Goal: Information Seeking & Learning: Compare options

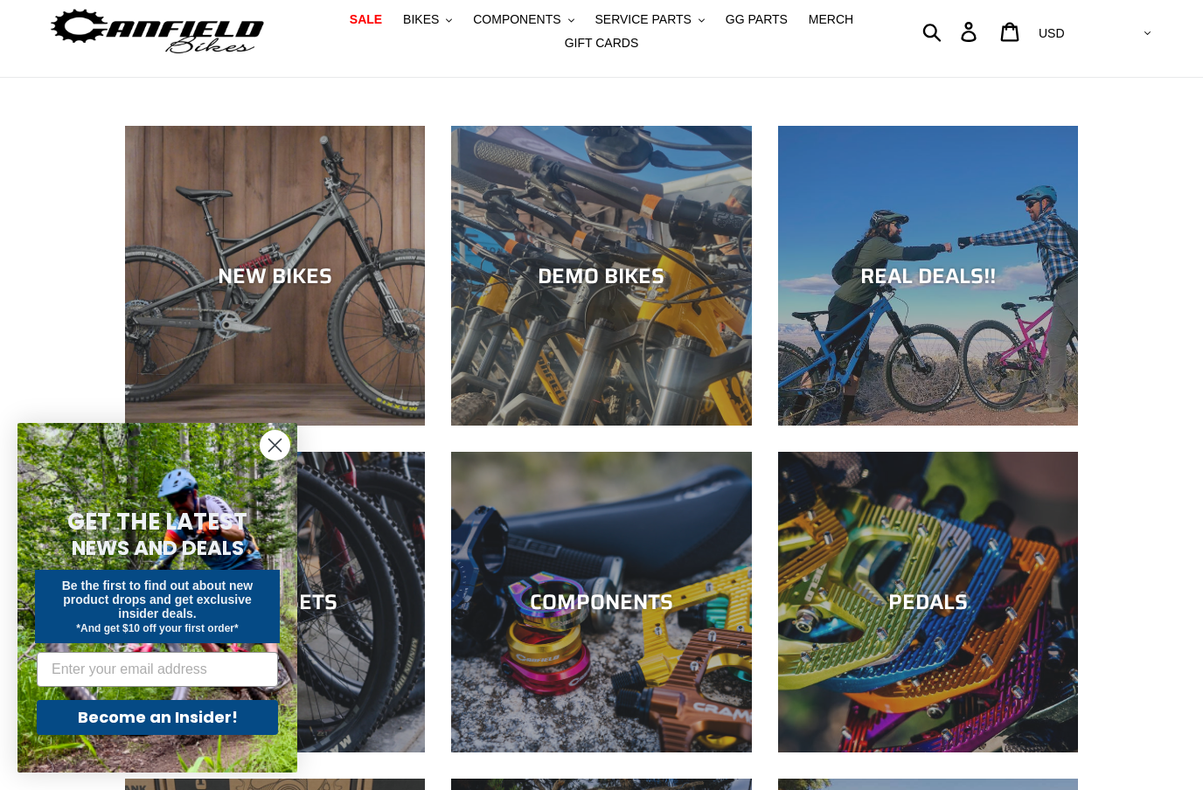
scroll to position [63, 0]
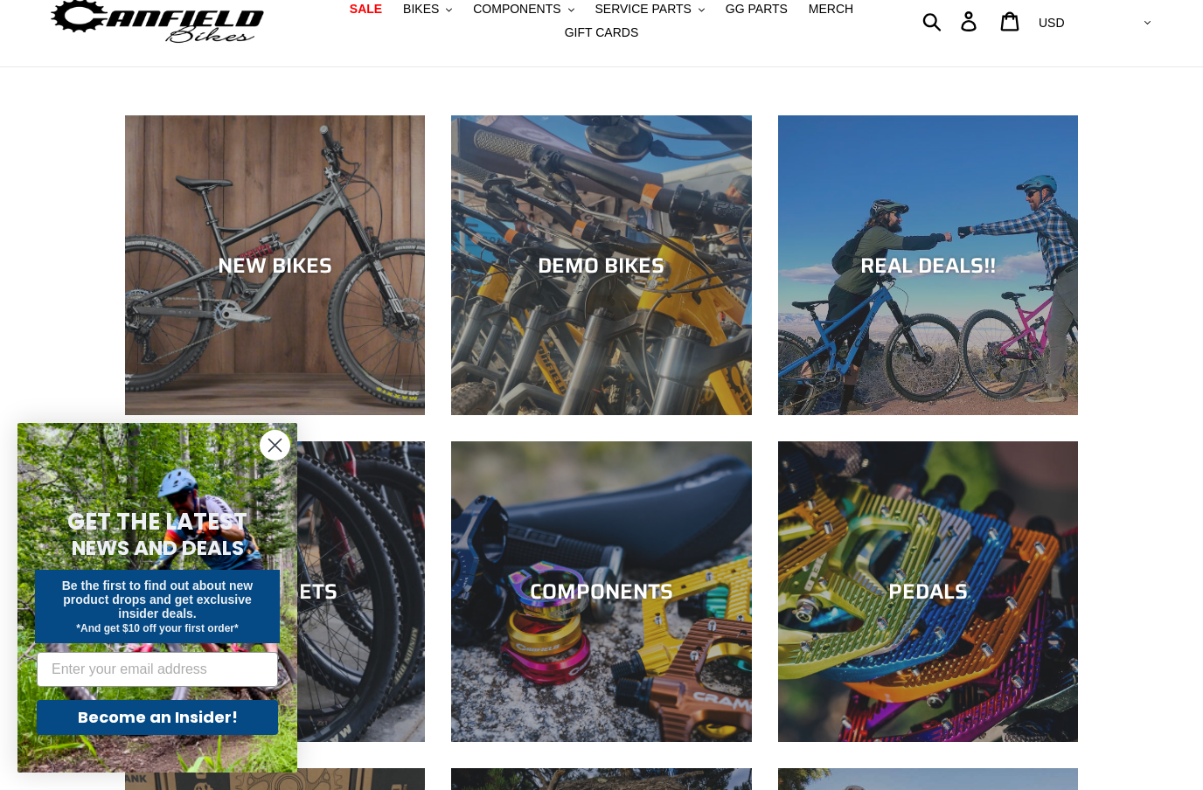
click at [289, 460] on circle "Close dialog" at bounding box center [275, 445] width 29 height 29
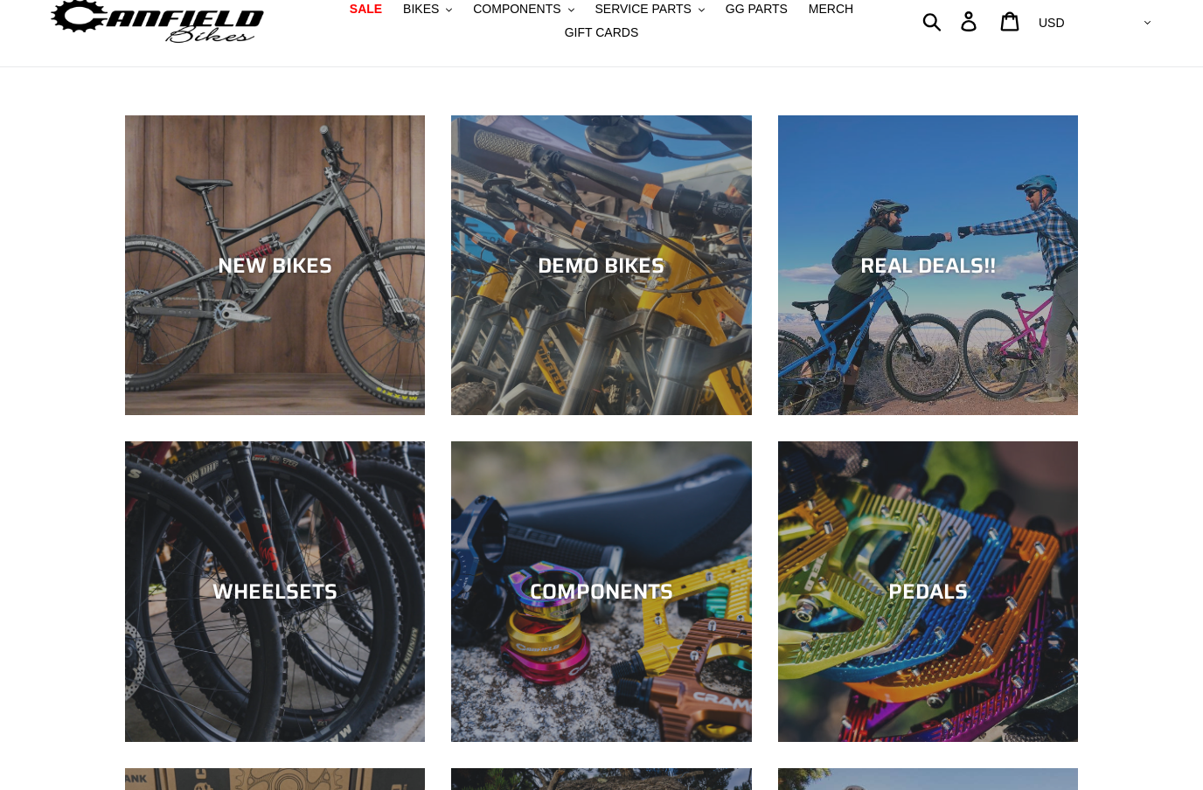
click at [341, 415] on div "NEW BIKES" at bounding box center [275, 415] width 300 height 0
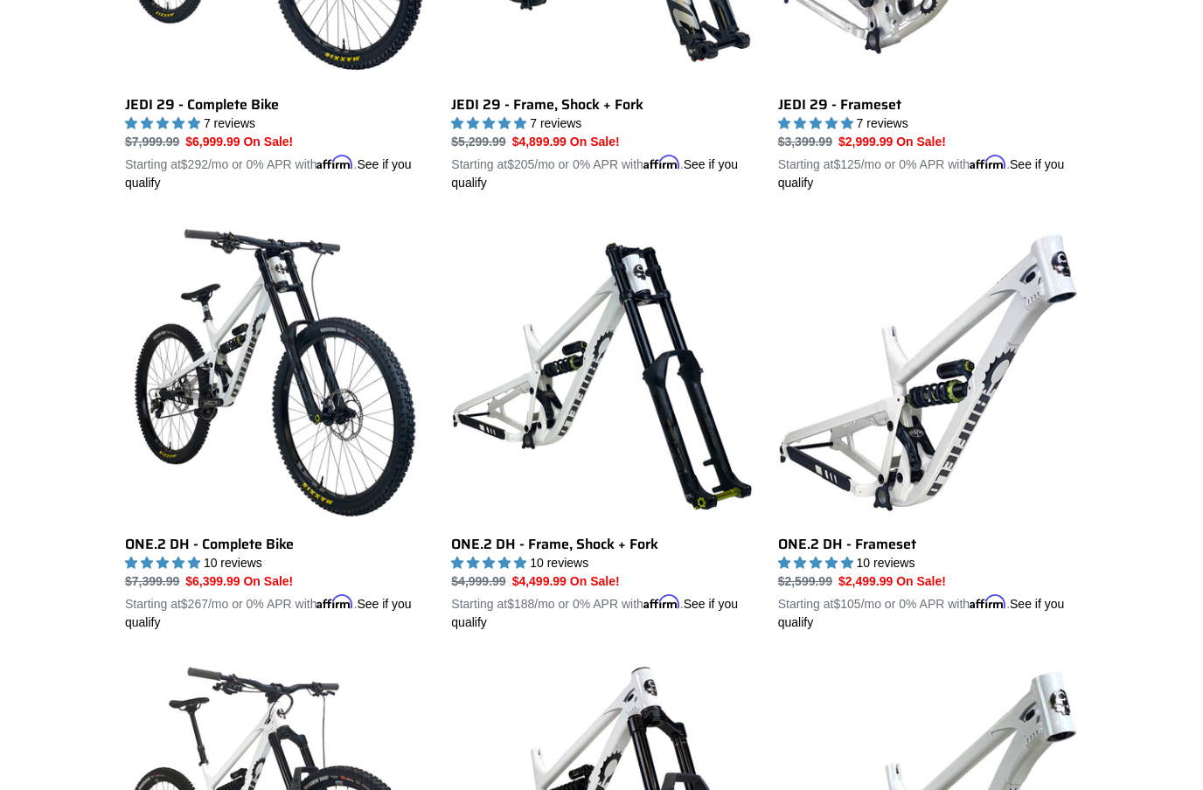
scroll to position [752, 0]
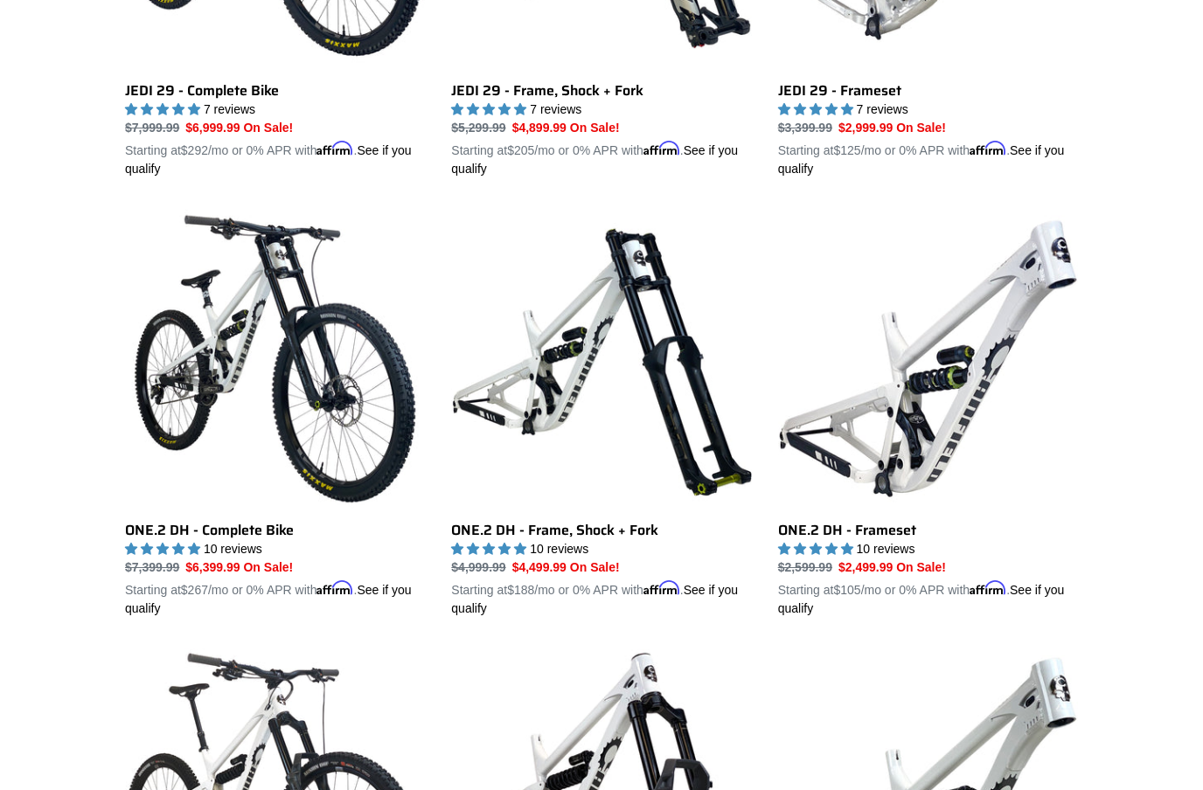
click at [1002, 213] on link "ONE.2 DH - Frameset" at bounding box center [928, 413] width 300 height 409
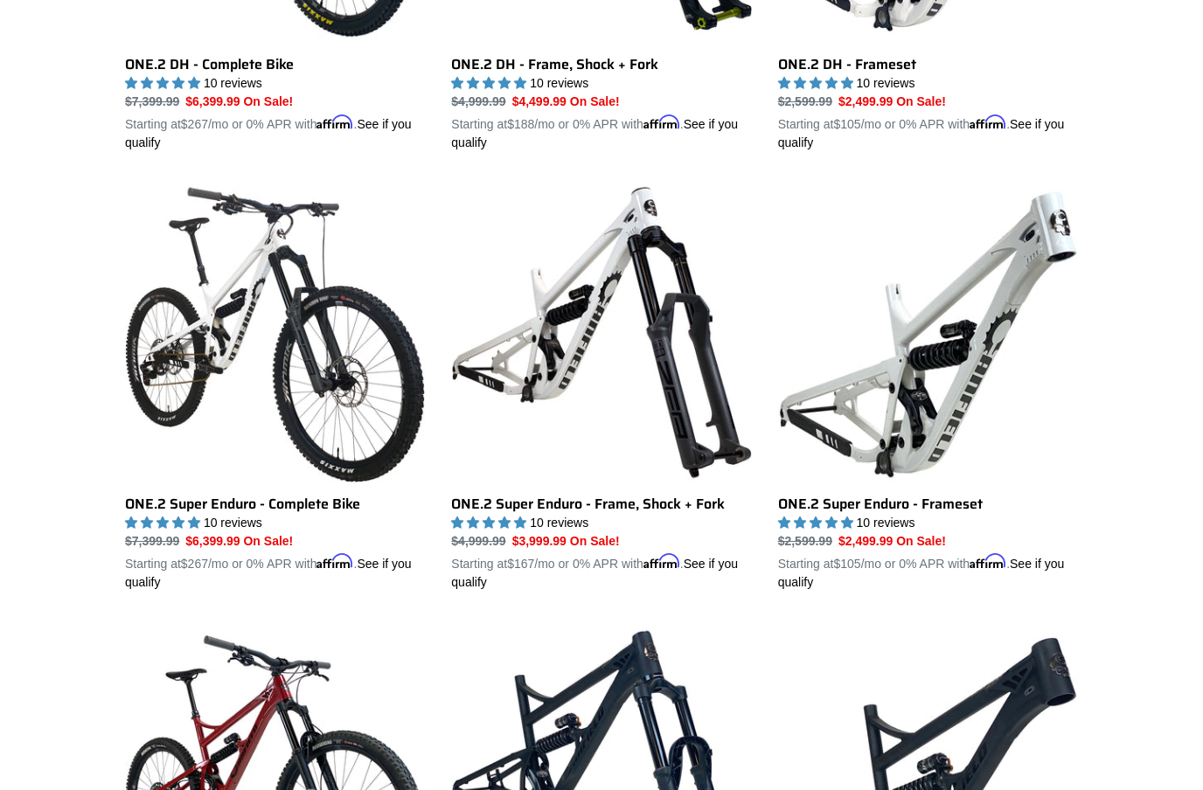
scroll to position [1230, 0]
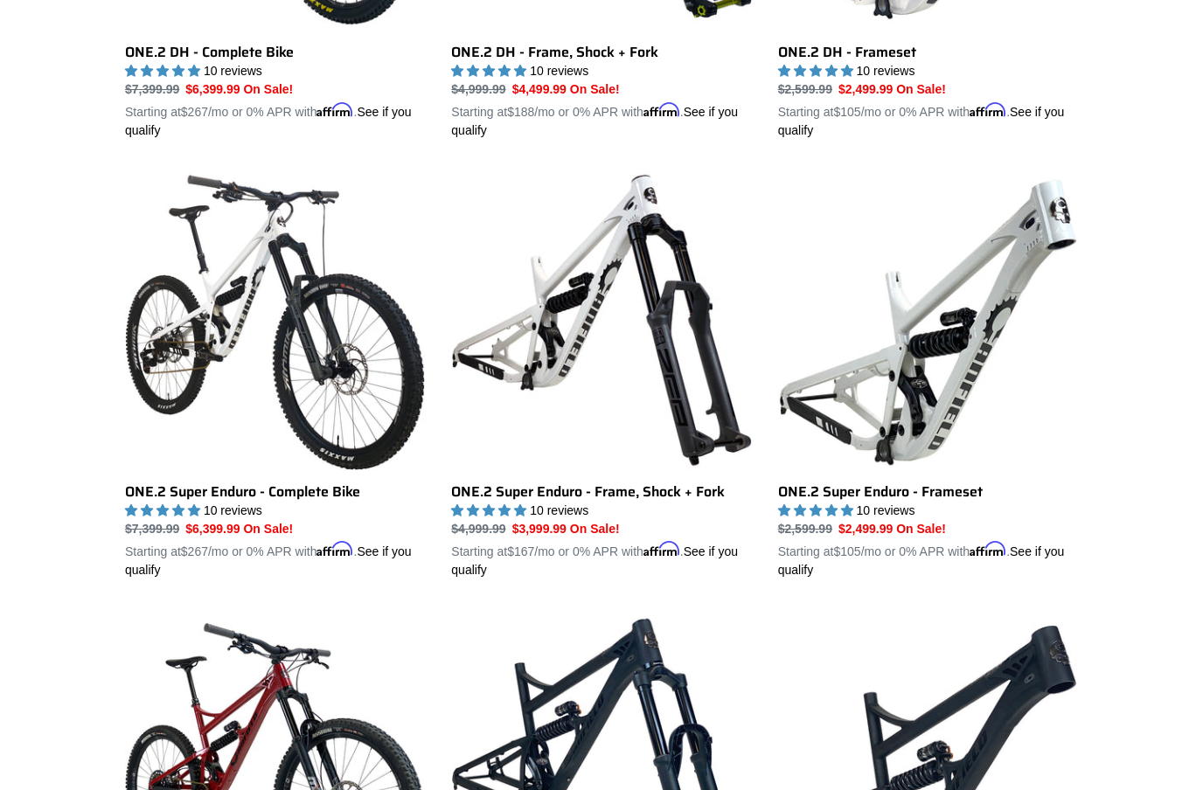
click at [632, 457] on link "ONE.2 Super Enduro - Frame, Shock + Fork" at bounding box center [601, 375] width 300 height 409
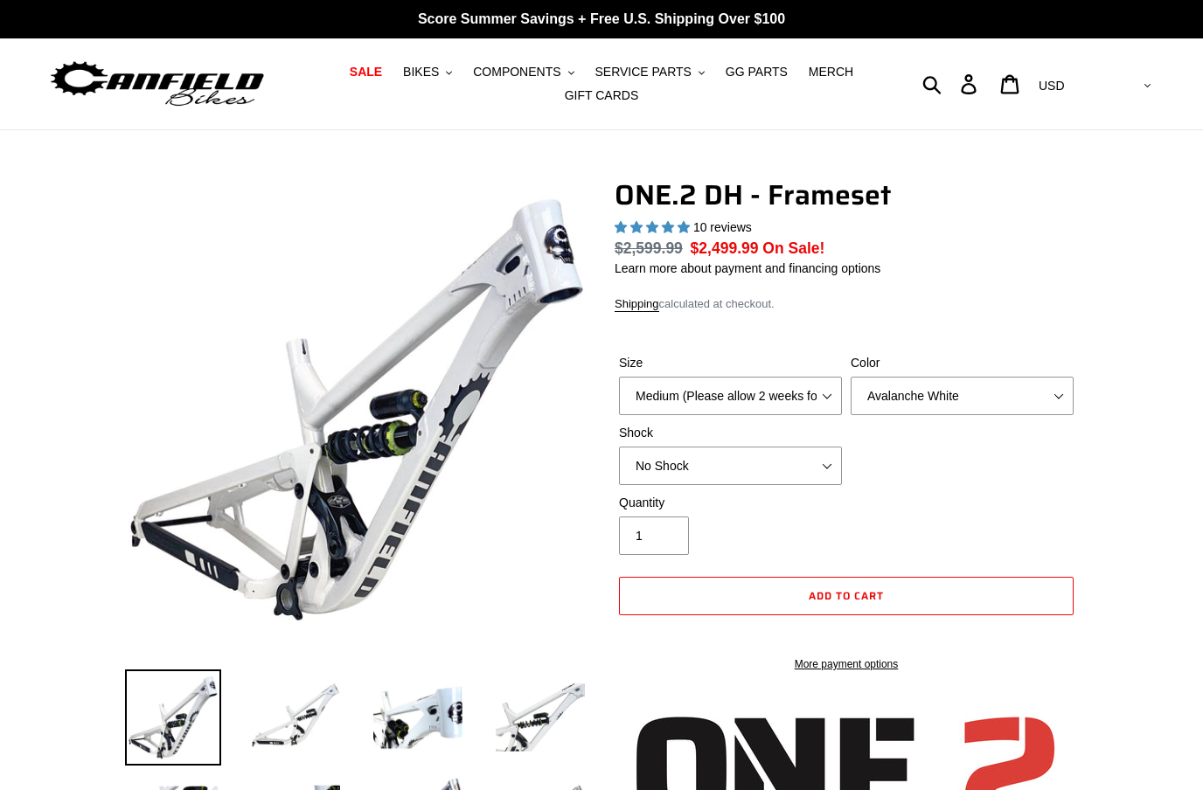
select select "highest-rating"
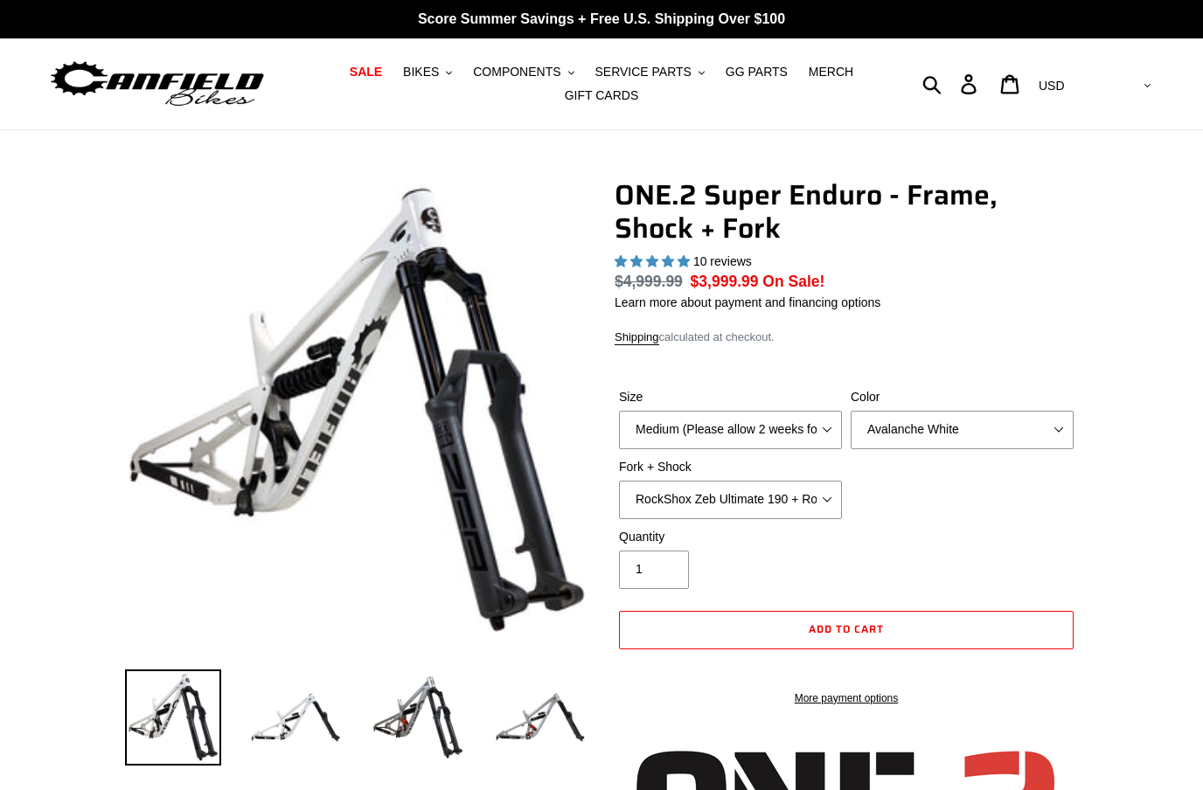
select select "highest-rating"
